Goal: Information Seeking & Learning: Check status

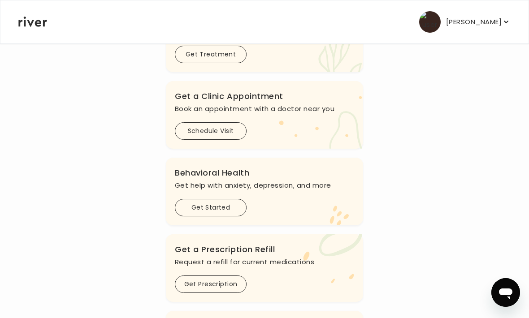
scroll to position [261, 0]
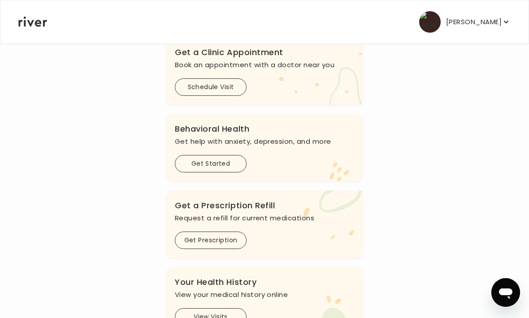
click at [230, 165] on button "Get Started" at bounding box center [211, 163] width 72 height 17
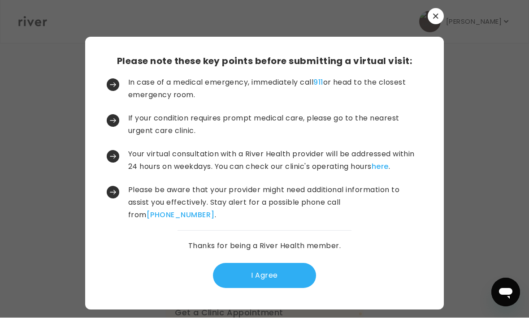
scroll to position [30, 0]
click at [286, 264] on button "I Agree" at bounding box center [264, 276] width 103 height 25
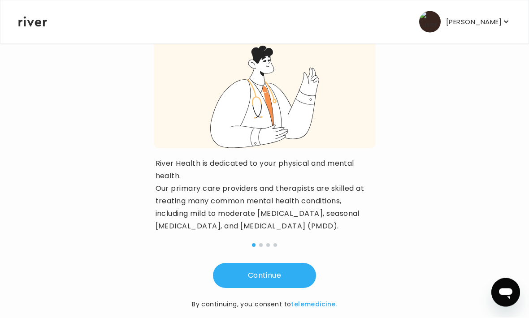
click at [294, 287] on button "Continue" at bounding box center [264, 276] width 103 height 25
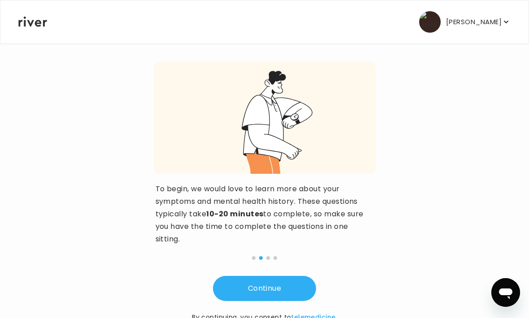
click at [294, 290] on button "Continue" at bounding box center [264, 288] width 103 height 25
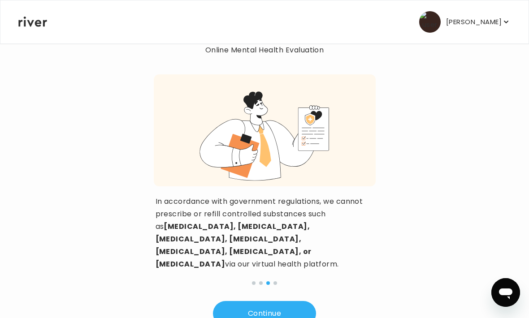
click at [296, 301] on button "Continue" at bounding box center [264, 313] width 103 height 25
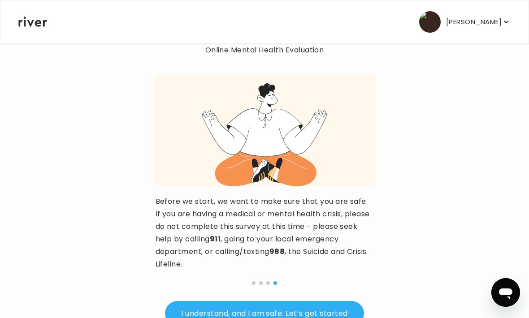
click at [300, 312] on button "I understand, and I am safe. Let’s get started" at bounding box center [264, 313] width 199 height 25
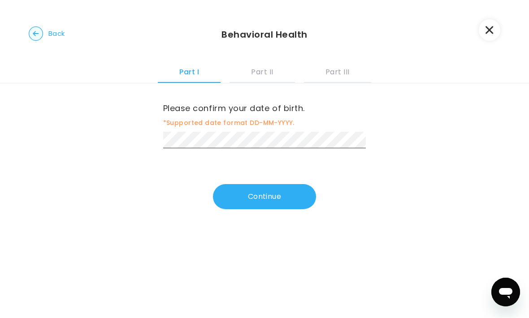
click at [305, 196] on button "Continue" at bounding box center [264, 197] width 103 height 25
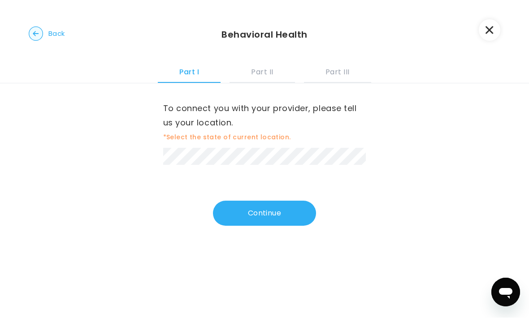
click at [294, 209] on button "Continue" at bounding box center [264, 213] width 103 height 25
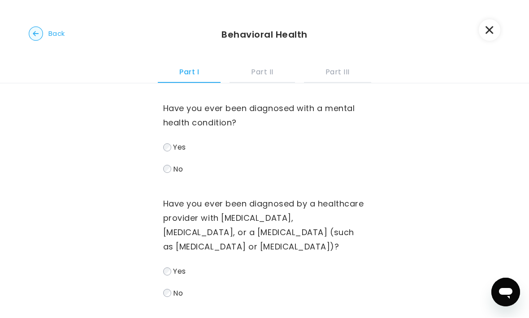
click at [181, 170] on span "No" at bounding box center [178, 169] width 10 height 10
click at [36, 40] on circle "button" at bounding box center [36, 34] width 14 height 14
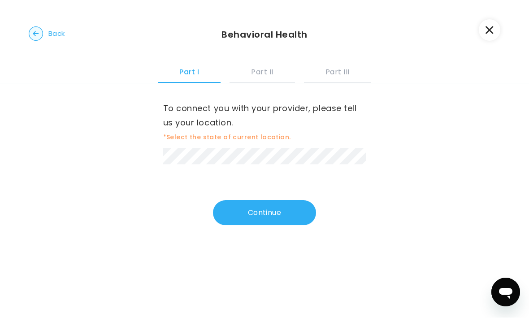
click at [56, 24] on div "Back Behavioral Health Part I Part II Part III" at bounding box center [264, 42] width 529 height 84
click at [50, 40] on button "Back" at bounding box center [47, 34] width 36 height 14
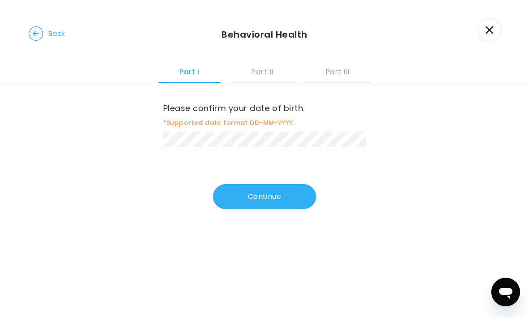
click at [48, 40] on button "Back" at bounding box center [47, 34] width 36 height 14
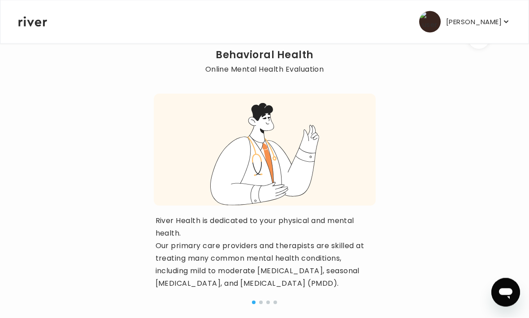
scroll to position [43, 0]
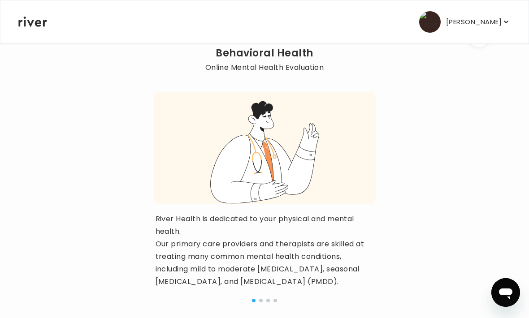
click at [359, 228] on p "River Health is dedicated to your physical and mental health. Our primary care …" at bounding box center [265, 250] width 218 height 75
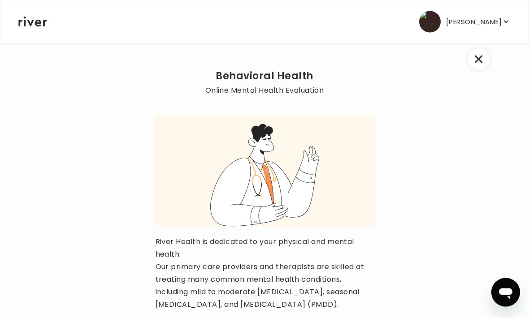
scroll to position [0, 0]
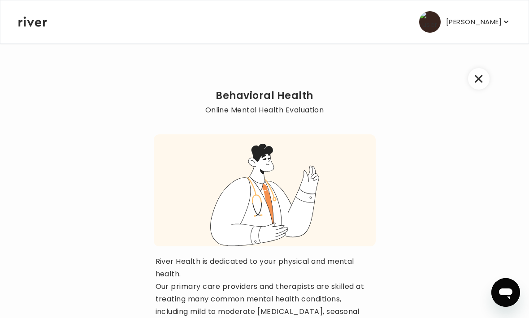
click at [477, 70] on button "button" at bounding box center [479, 79] width 22 height 22
click at [481, 81] on icon "button" at bounding box center [479, 79] width 8 height 8
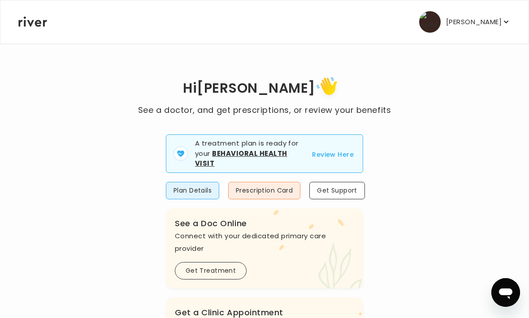
click at [340, 155] on button "Review Here" at bounding box center [333, 154] width 42 height 11
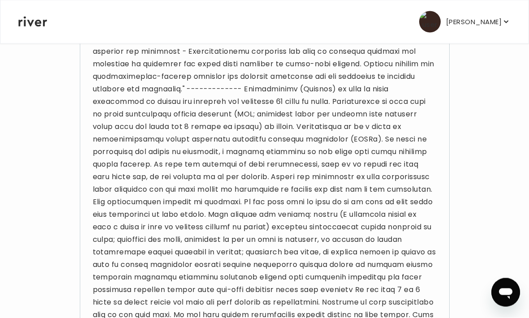
scroll to position [327, 0]
click at [445, 253] on div "Treatment Notes" at bounding box center [265, 205] width 370 height 835
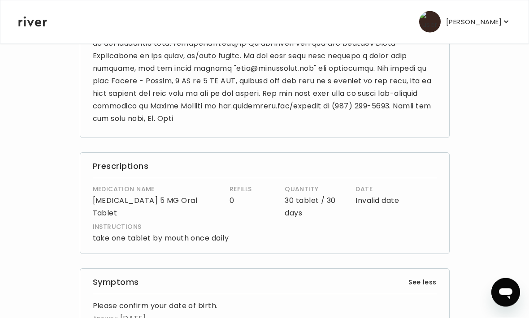
scroll to position [812, 0]
click at [252, 234] on p "take one tablet by mouth once daily" at bounding box center [247, 238] width 309 height 13
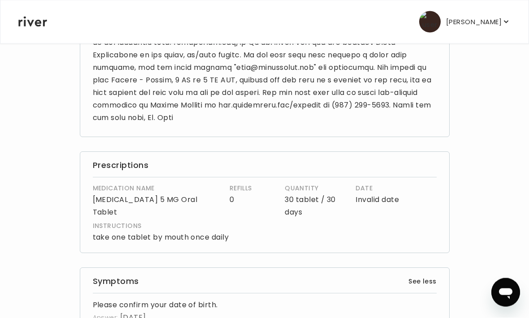
click at [252, 228] on h4 "INSTRUCTIONS" at bounding box center [247, 226] width 309 height 11
click at [251, 235] on p "take one tablet by mouth once daily" at bounding box center [247, 238] width 309 height 13
click at [252, 236] on p "take one tablet by mouth once daily" at bounding box center [247, 238] width 309 height 13
click at [256, 240] on p "take one tablet by mouth once daily" at bounding box center [247, 238] width 309 height 13
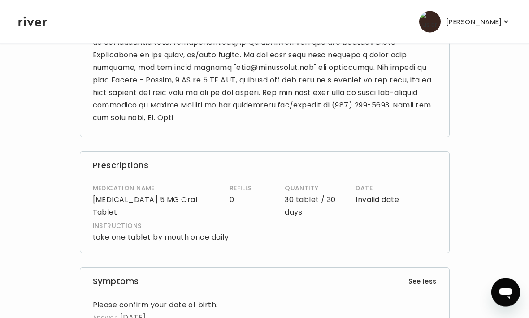
click at [254, 242] on p "take one tablet by mouth once daily" at bounding box center [247, 238] width 309 height 13
